Goal: Find specific page/section: Find specific page/section

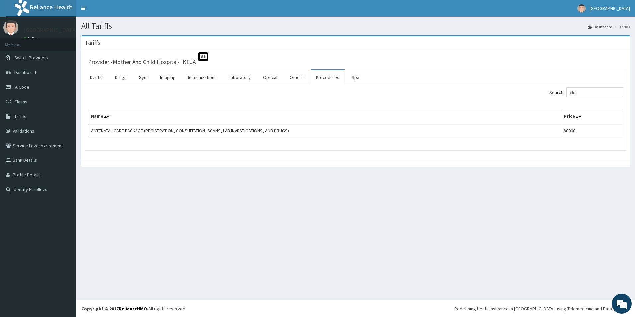
type input "circu"
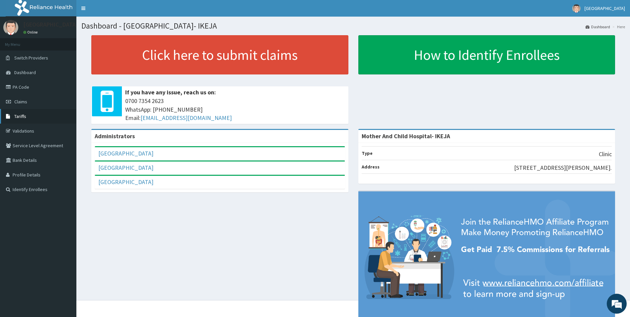
click at [17, 117] on span "Tariffs" at bounding box center [20, 116] width 12 height 6
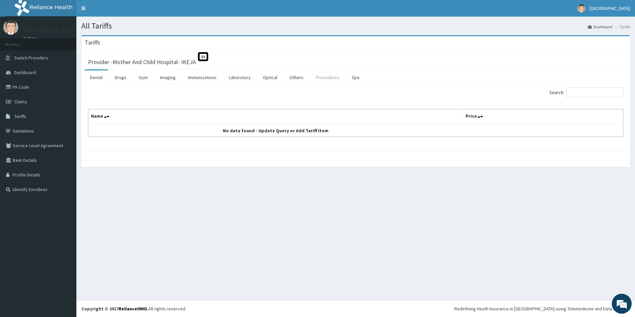
click at [325, 76] on link "Procedures" at bounding box center [327, 77] width 34 height 14
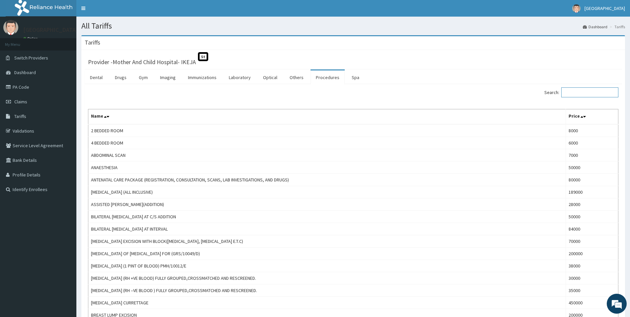
click at [585, 93] on input "Search:" at bounding box center [589, 92] width 57 height 10
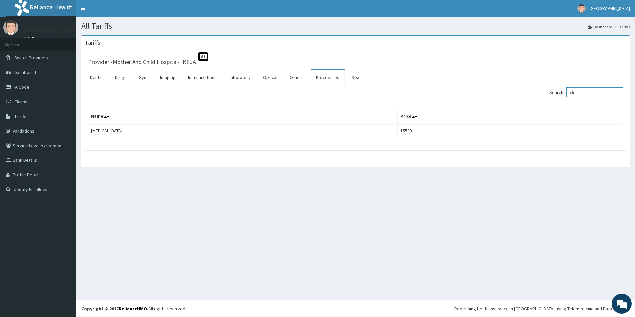
type input "cir"
click at [21, 131] on link "Validations" at bounding box center [38, 131] width 76 height 15
